Goal: Task Accomplishment & Management: Use online tool/utility

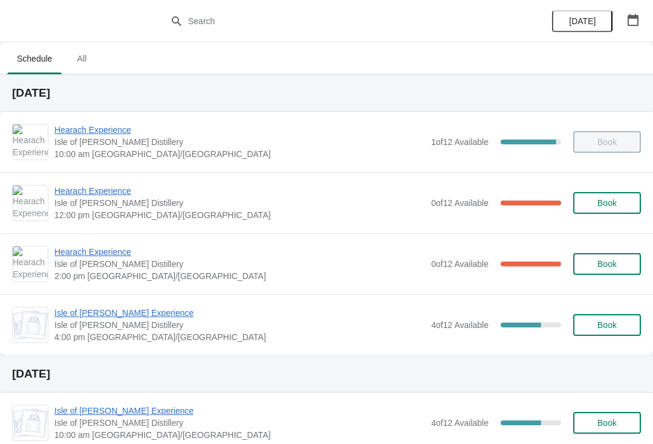
click at [86, 195] on span "Hearach Experience" at bounding box center [239, 191] width 371 height 12
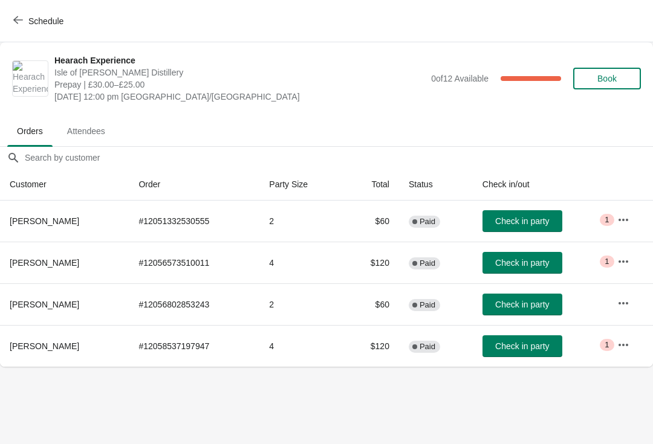
click at [524, 262] on span "Check in party" at bounding box center [522, 263] width 54 height 10
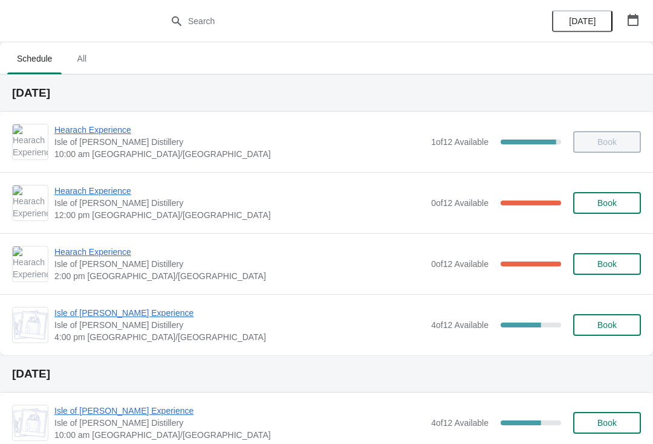
click at [117, 189] on span "Hearach Experience" at bounding box center [239, 191] width 371 height 12
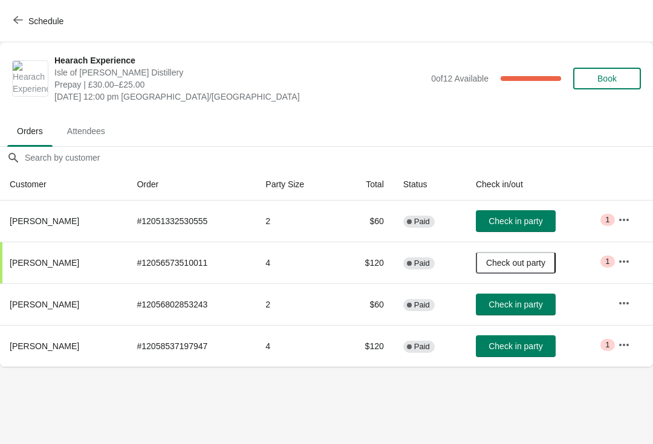
click at [507, 215] on button "Check in party" at bounding box center [516, 221] width 80 height 22
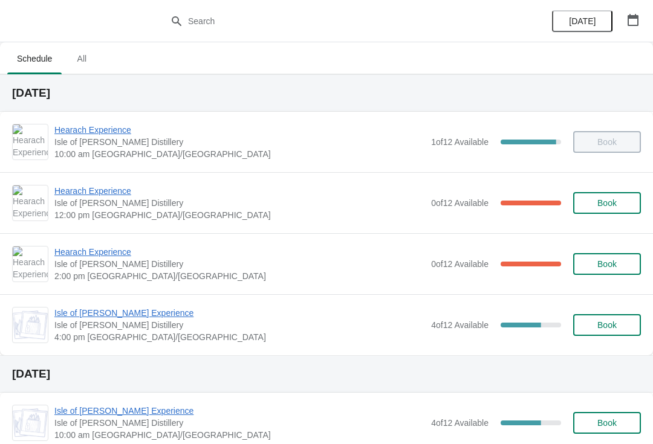
click at [102, 189] on span "Hearach Experience" at bounding box center [239, 191] width 371 height 12
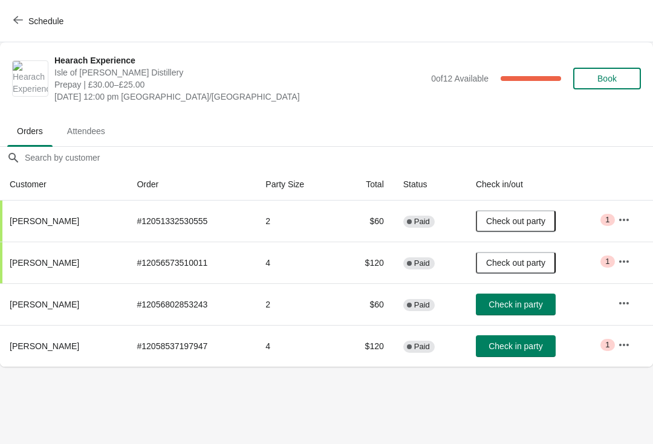
click at [520, 349] on span "Check in party" at bounding box center [516, 347] width 54 height 10
click at [20, 23] on icon "button" at bounding box center [18, 20] width 10 height 10
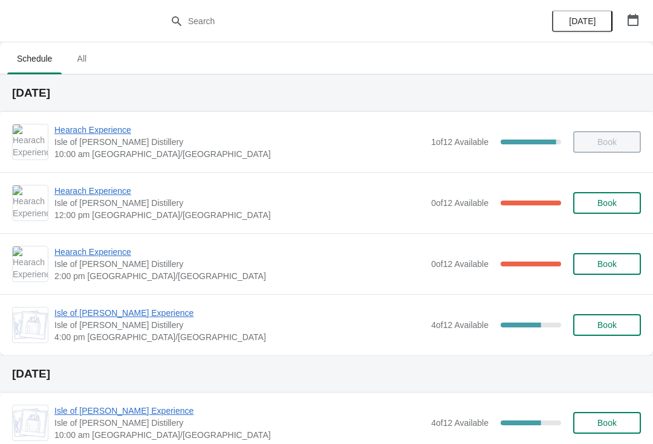
click at [89, 190] on span "Hearach Experience" at bounding box center [239, 191] width 371 height 12
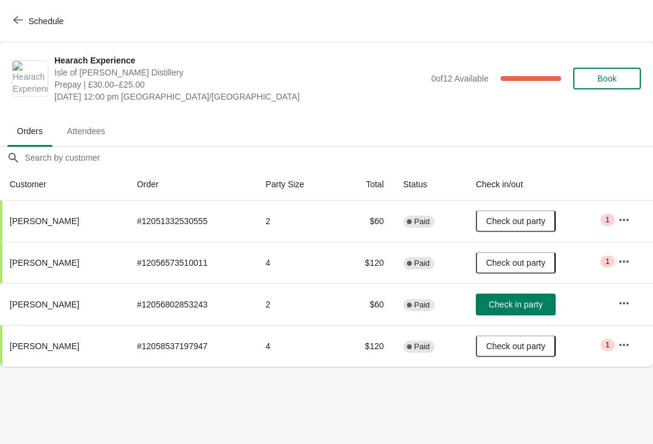
click at [13, 22] on icon "button" at bounding box center [18, 20] width 10 height 10
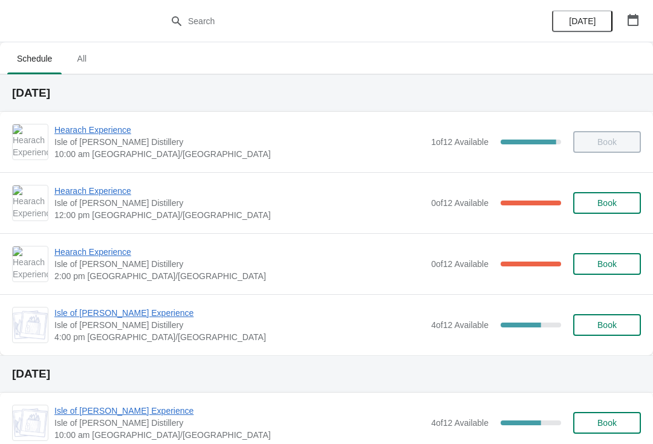
click at [87, 134] on span "Hearach Experience" at bounding box center [239, 130] width 371 height 12
